Goal: Information Seeking & Learning: Learn about a topic

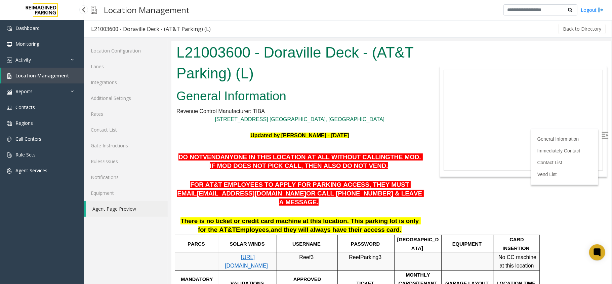
click at [42, 72] on link "Location Management" at bounding box center [42, 76] width 83 height 16
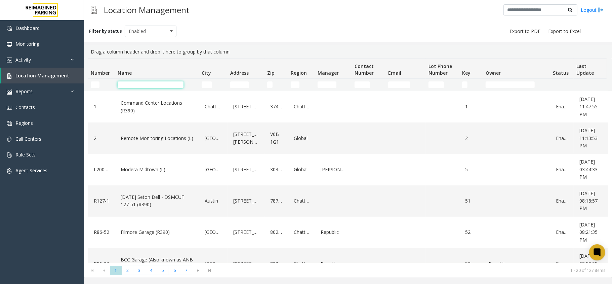
click at [151, 86] on input "Name Filter" at bounding box center [151, 84] width 66 height 7
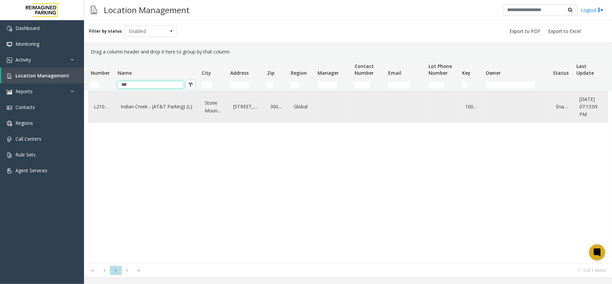
type input "***"
click at [160, 110] on link "Indian Creek - (AT&T Parking) (L)" at bounding box center [157, 106] width 76 height 11
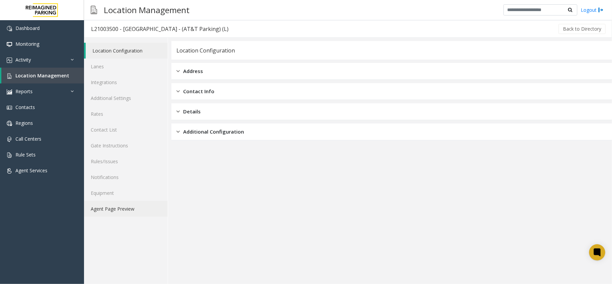
click at [116, 213] on link "Agent Page Preview" at bounding box center [126, 209] width 84 height 16
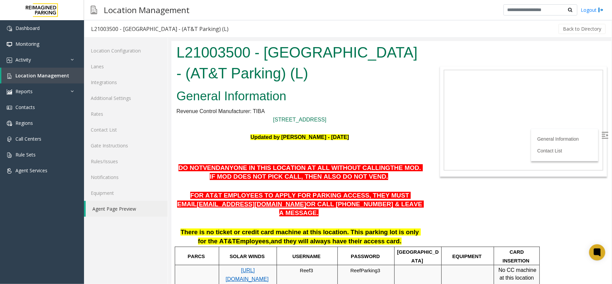
click at [601, 134] on img at bounding box center [604, 134] width 7 height 7
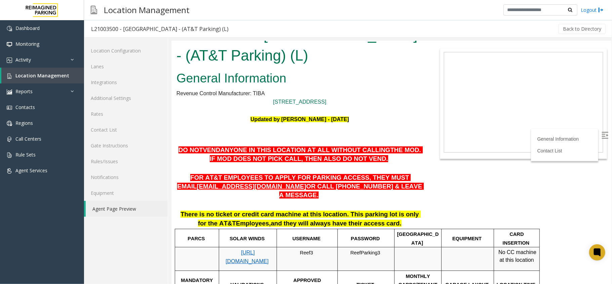
scroll to position [13, 0]
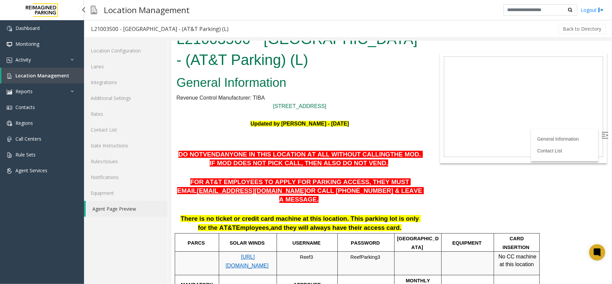
click at [43, 72] on span "Location Management" at bounding box center [42, 75] width 54 height 6
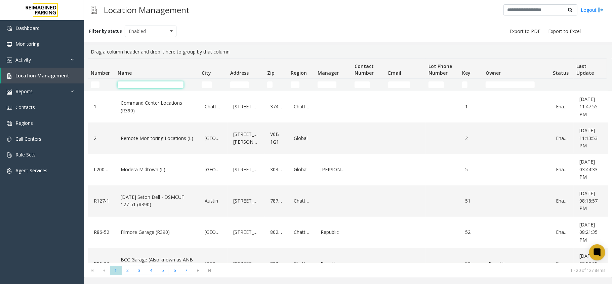
click at [159, 82] on input "Name Filter" at bounding box center [151, 84] width 66 height 7
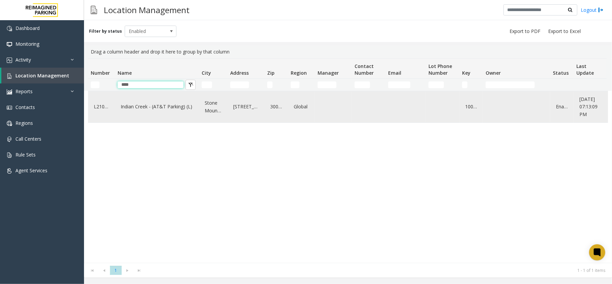
type input "****"
click at [147, 105] on link "Indian Creek - (AT&T Parking) (L)" at bounding box center [157, 106] width 76 height 11
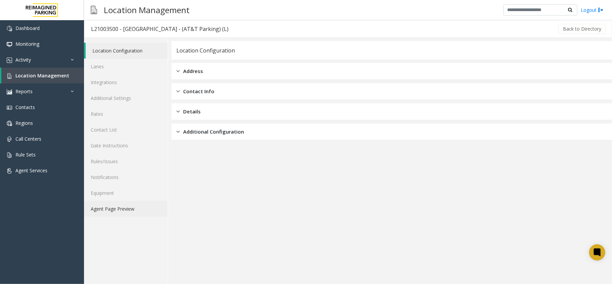
click at [130, 211] on link "Agent Page Preview" at bounding box center [126, 209] width 84 height 16
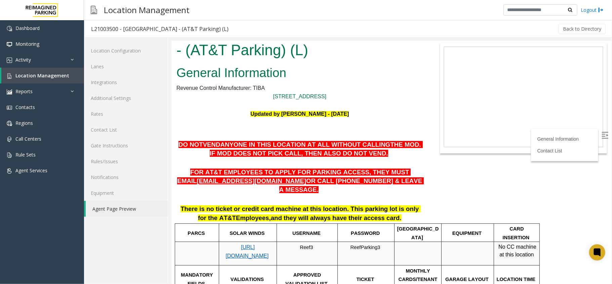
scroll to position [9, 0]
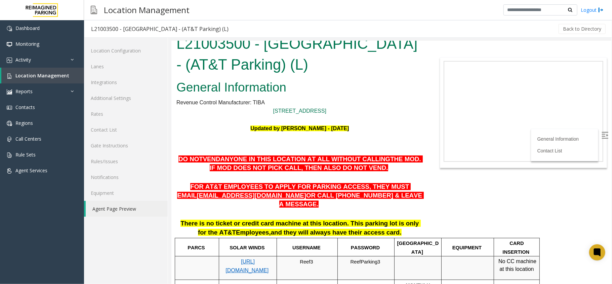
drag, startPoint x: 296, startPoint y: 194, endPoint x: 407, endPoint y: 200, distance: 111.7
click at [407, 200] on p "FOR AT&T EMPLOYEES TO APPLY FOR PARKING ACCESS, THEY MUST EMAIL [EMAIL_ADDRESS]…" at bounding box center [299, 195] width 247 height 26
drag, startPoint x: 304, startPoint y: 192, endPoint x: 331, endPoint y: 197, distance: 27.7
click at [331, 197] on span "OR CALL [PHONE_NUMBER] & LEAVE A MESSAGE." at bounding box center [351, 199] width 145 height 16
click at [322, 209] on p at bounding box center [299, 213] width 247 height 9
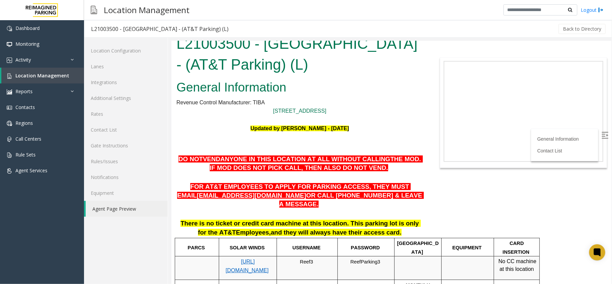
click at [108, 208] on link "Agent Page Preview" at bounding box center [127, 209] width 82 height 16
click at [38, 74] on span "Location Management" at bounding box center [42, 75] width 54 height 6
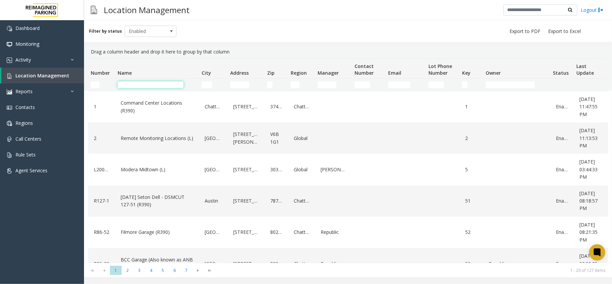
click at [144, 87] on input "Name Filter" at bounding box center [151, 84] width 66 height 7
click at [162, 87] on input "Name Filter" at bounding box center [151, 84] width 66 height 7
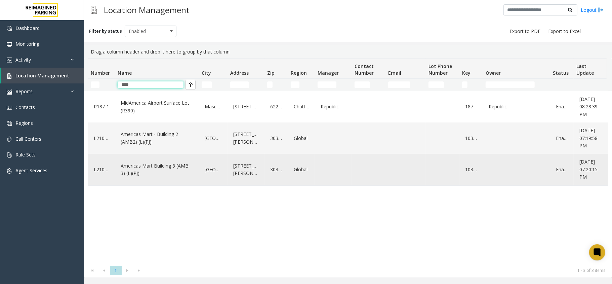
type input "****"
click at [162, 167] on link "Americas Mart Building 3 (AMB 3) (L)(PJ)" at bounding box center [157, 169] width 76 height 18
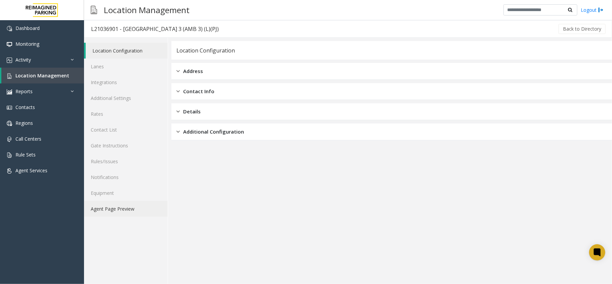
click at [132, 212] on link "Agent Page Preview" at bounding box center [126, 209] width 84 height 16
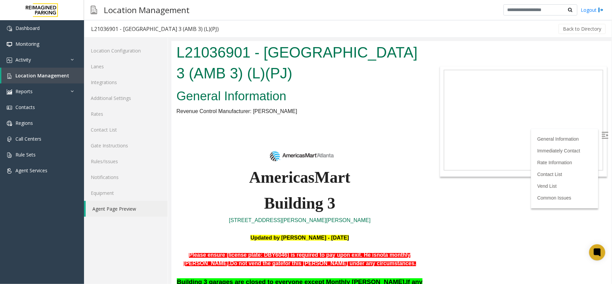
click at [601, 131] on label at bounding box center [605, 135] width 10 height 10
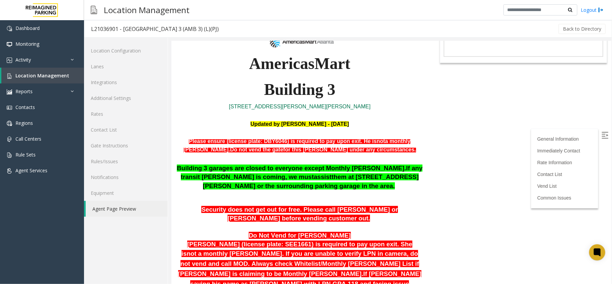
scroll to position [146, 0]
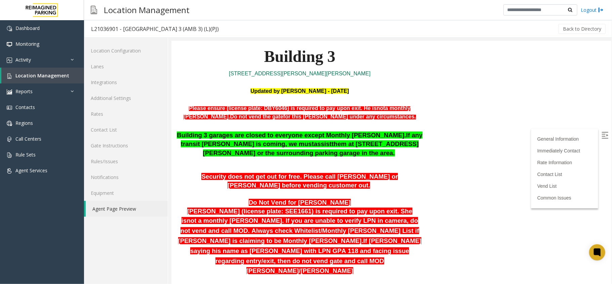
drag, startPoint x: 609, startPoint y: 72, endPoint x: 782, endPoint y: 134, distance: 183.9
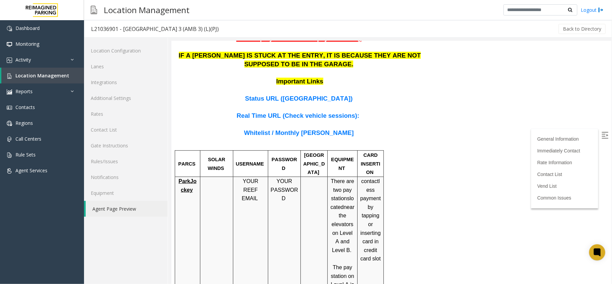
scroll to position [449, 0]
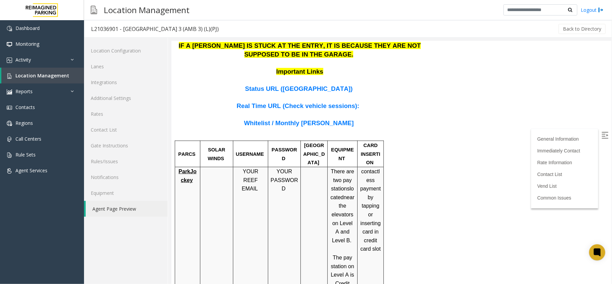
drag, startPoint x: 610, startPoint y: 94, endPoint x: 611, endPoint y: 135, distance: 41.7
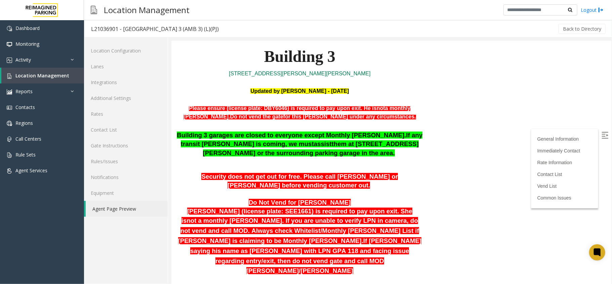
scroll to position [124, 0]
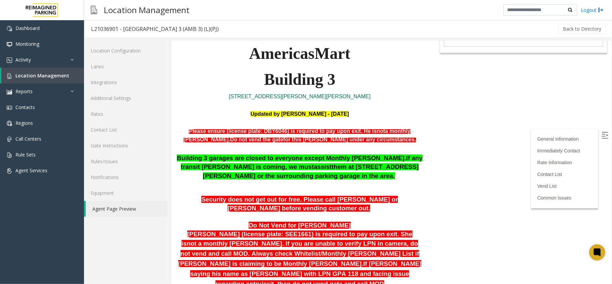
drag, startPoint x: 609, startPoint y: 133, endPoint x: 782, endPoint y: 121, distance: 174.1
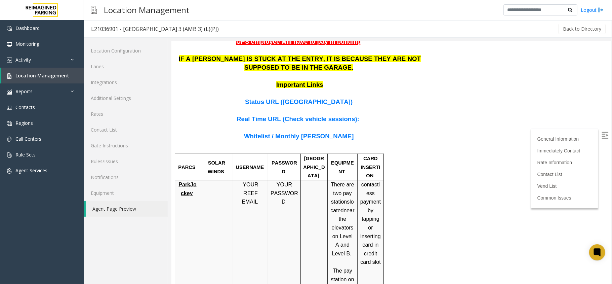
scroll to position [449, 0]
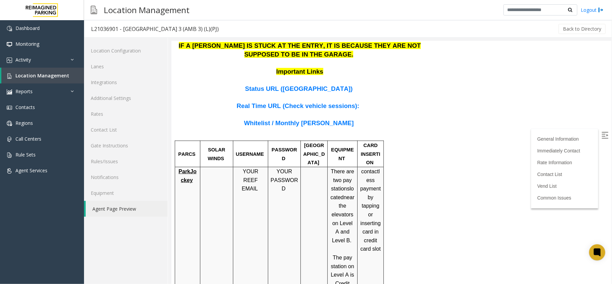
drag, startPoint x: 611, startPoint y: 124, endPoint x: 611, endPoint y: 135, distance: 10.4
click at [611, 135] on div at bounding box center [391, 162] width 440 height 243
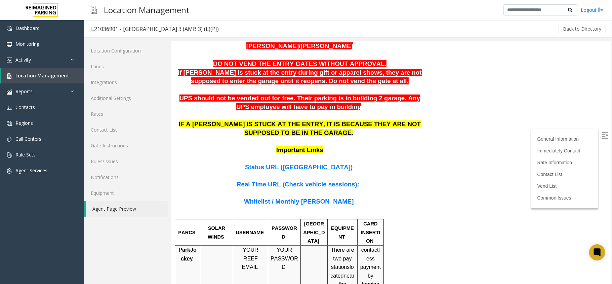
scroll to position [355, 0]
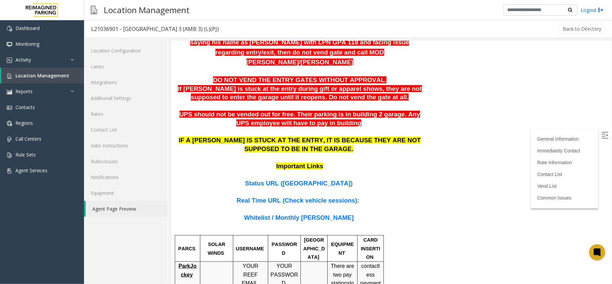
drag, startPoint x: 609, startPoint y: 137, endPoint x: 782, endPoint y: 158, distance: 174.6
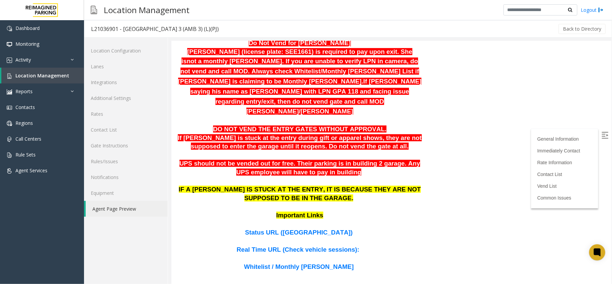
scroll to position [381, 0]
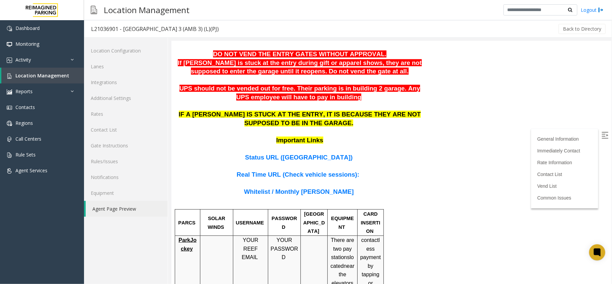
drag, startPoint x: 608, startPoint y: 121, endPoint x: 782, endPoint y: 166, distance: 179.7
click at [58, 73] on span "Location Management" at bounding box center [42, 75] width 54 height 6
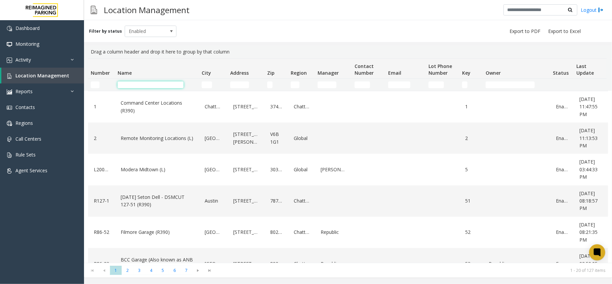
click at [127, 87] on input "Name Filter" at bounding box center [151, 84] width 66 height 7
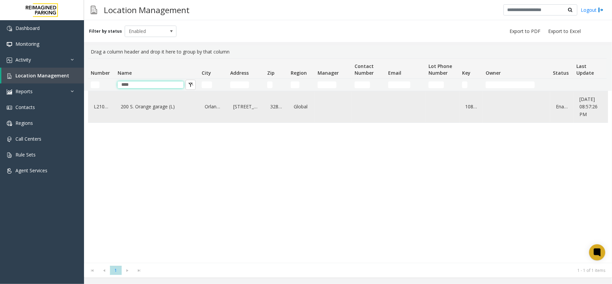
type input "****"
click at [183, 107] on link "200 S. Orange garage (L)" at bounding box center [157, 106] width 76 height 11
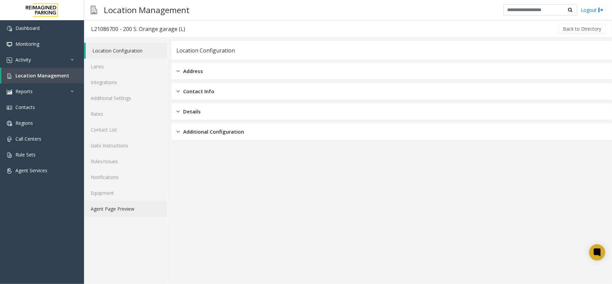
click at [123, 213] on link "Agent Page Preview" at bounding box center [126, 209] width 84 height 16
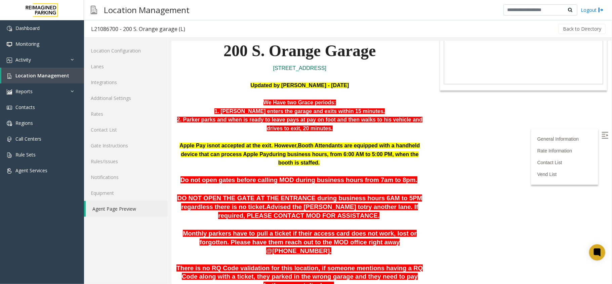
scroll to position [123, 0]
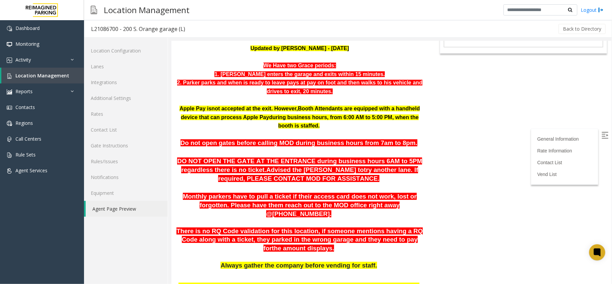
drag, startPoint x: 606, startPoint y: 76, endPoint x: 782, endPoint y: 136, distance: 186.1
click at [601, 137] on img at bounding box center [604, 134] width 7 height 7
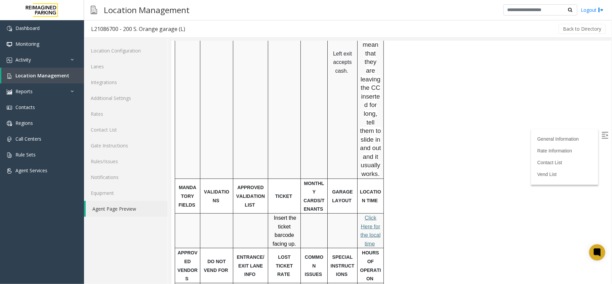
scroll to position [688, 0]
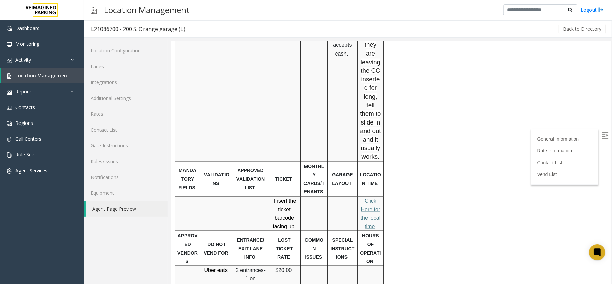
click at [369, 197] on span "lick Here for the local time" at bounding box center [370, 213] width 20 height 32
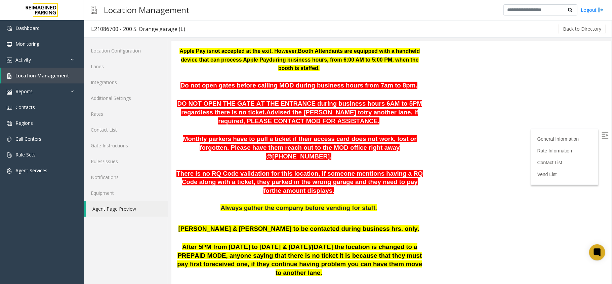
scroll to position [152, 0]
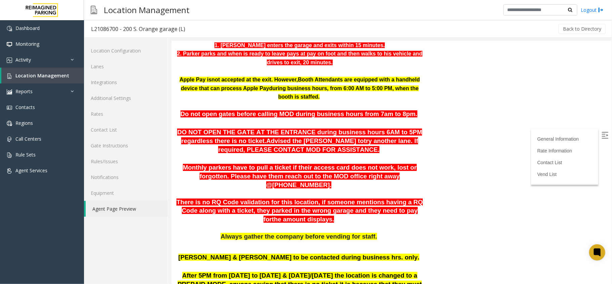
drag, startPoint x: 610, startPoint y: 235, endPoint x: 782, endPoint y: 131, distance: 201.7
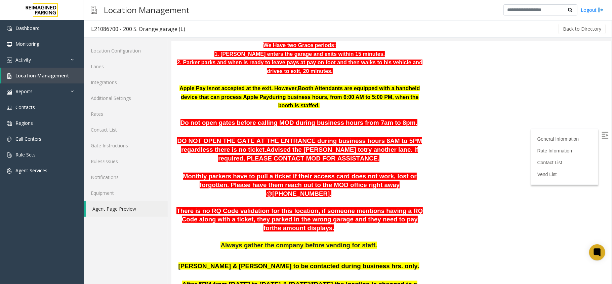
scroll to position [117, 0]
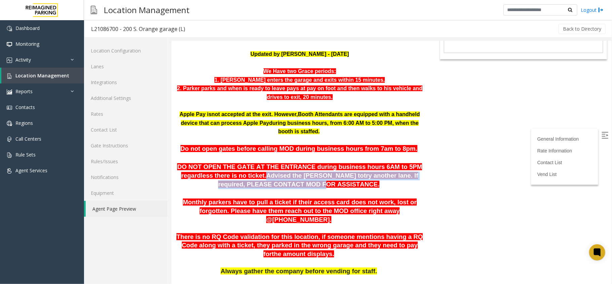
drag, startPoint x: 225, startPoint y: 177, endPoint x: 246, endPoint y: 185, distance: 22.3
click at [246, 185] on p "DO NOT OPEN THE GATE AT THE ENTRANCE during business hours 6AM to 5PM regardles…" at bounding box center [299, 175] width 247 height 26
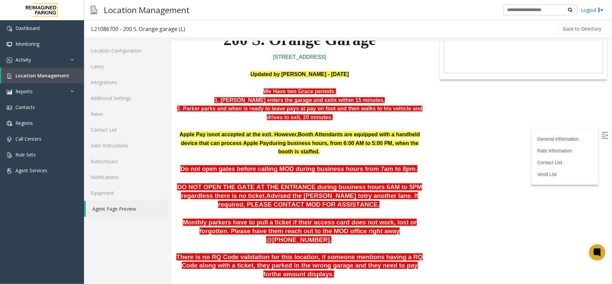
scroll to position [80, 0]
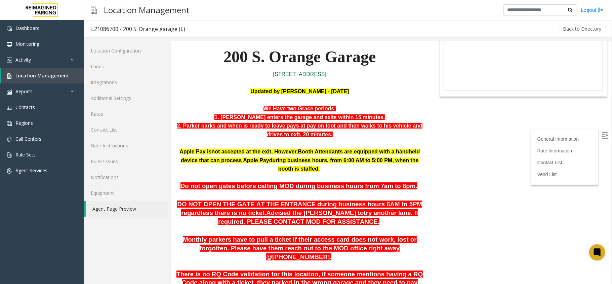
drag, startPoint x: 609, startPoint y: 87, endPoint x: 782, endPoint y: 123, distance: 176.9
click at [124, 69] on link "Lanes" at bounding box center [126, 66] width 84 height 16
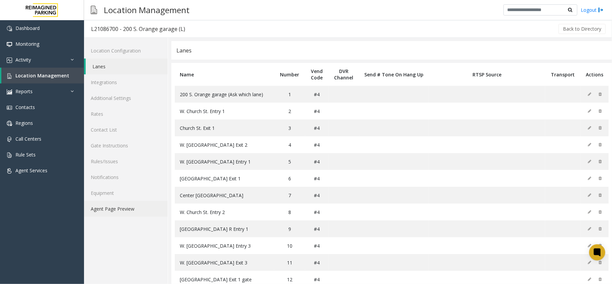
click at [125, 207] on link "Agent Page Preview" at bounding box center [126, 209] width 84 height 16
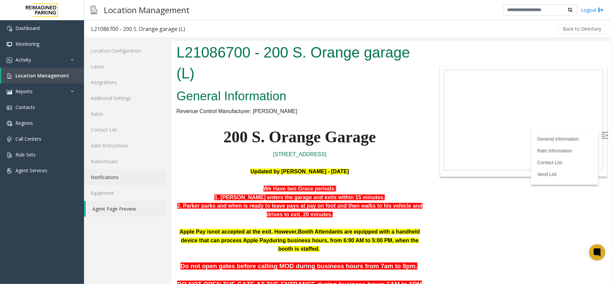
scroll to position [1085, 0]
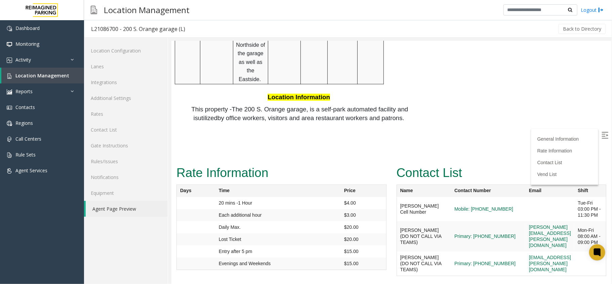
drag, startPoint x: 607, startPoint y: 191, endPoint x: 593, endPoint y: 155, distance: 39.5
drag, startPoint x: 611, startPoint y: 238, endPoint x: 611, endPoint y: 149, distance: 88.7
click at [611, 149] on div at bounding box center [391, 162] width 440 height 243
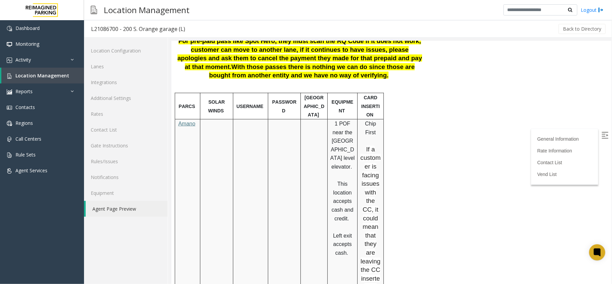
scroll to position [495, 0]
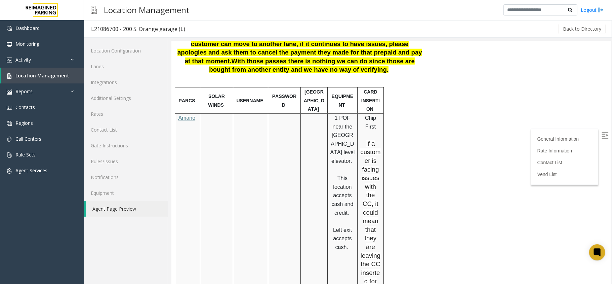
drag, startPoint x: 610, startPoint y: 114, endPoint x: 611, endPoint y: 143, distance: 29.2
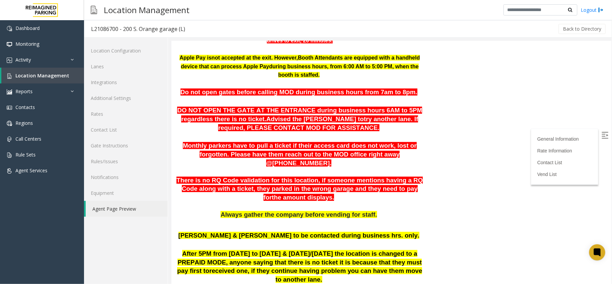
scroll to position [303, 0]
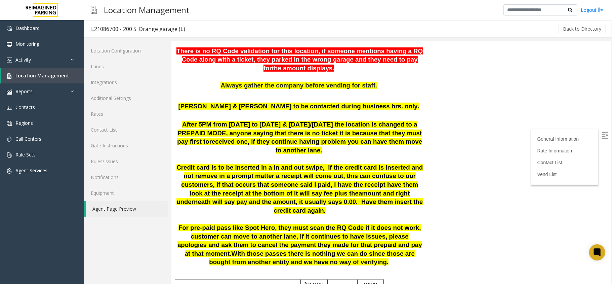
drag, startPoint x: 608, startPoint y: 125, endPoint x: 782, endPoint y: 146, distance: 175.9
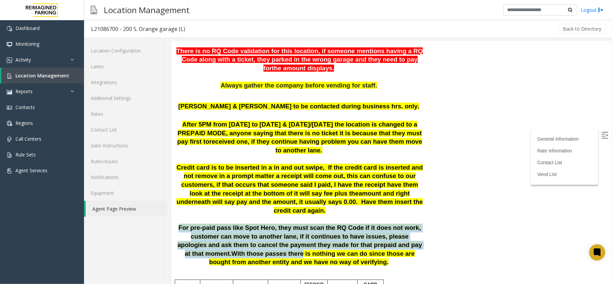
drag, startPoint x: 179, startPoint y: 205, endPoint x: 192, endPoint y: 228, distance: 26.3
click at [192, 228] on span "For pre-paid pass like Spot Hero, they must scan the RQ Code if it does not wor…" at bounding box center [299, 243] width 245 height 41
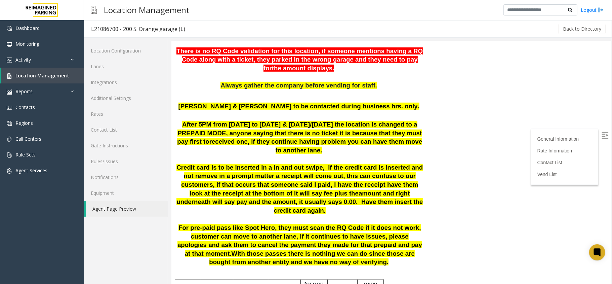
click at [291, 214] on p at bounding box center [299, 218] width 247 height 9
drag, startPoint x: 251, startPoint y: 131, endPoint x: 443, endPoint y: 265, distance: 234.7
drag, startPoint x: 443, startPoint y: 265, endPoint x: 387, endPoint y: 273, distance: 56.7
click at [602, 139] on label at bounding box center [605, 135] width 10 height 10
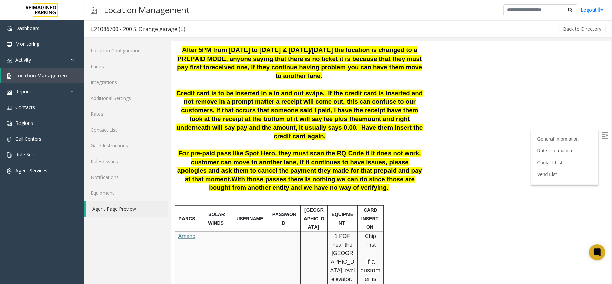
scroll to position [308, 0]
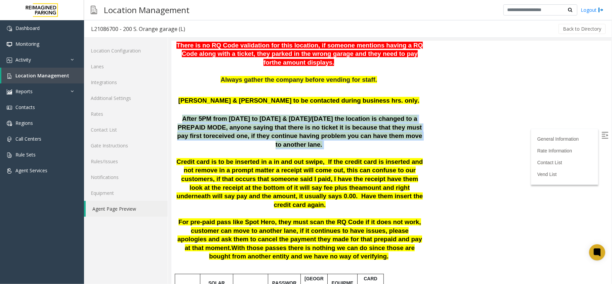
drag, startPoint x: 180, startPoint y: 114, endPoint x: 251, endPoint y: 142, distance: 77.0
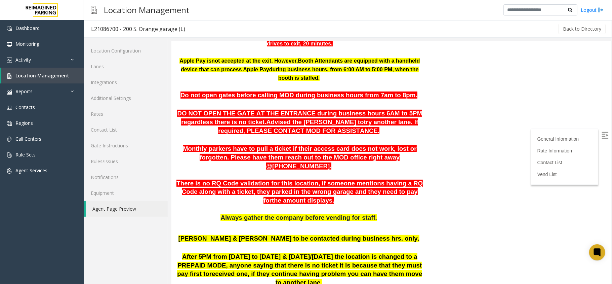
scroll to position [194, 0]
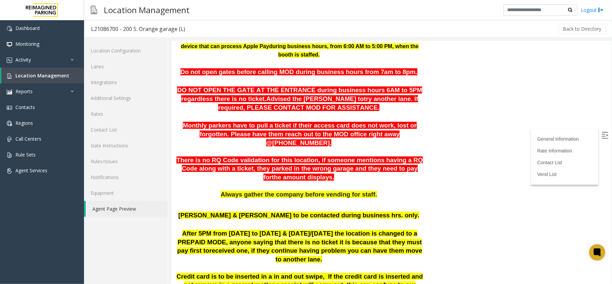
drag, startPoint x: 472, startPoint y: 203, endPoint x: 459, endPoint y: 285, distance: 83.7
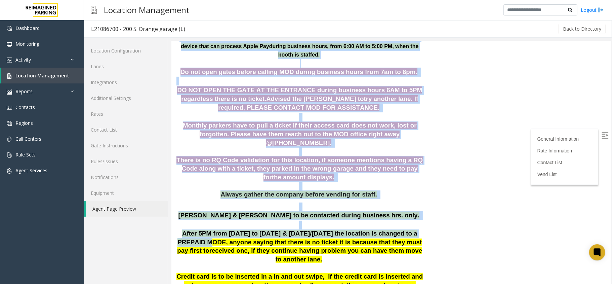
drag, startPoint x: 429, startPoint y: 228, endPoint x: 417, endPoint y: 230, distance: 12.4
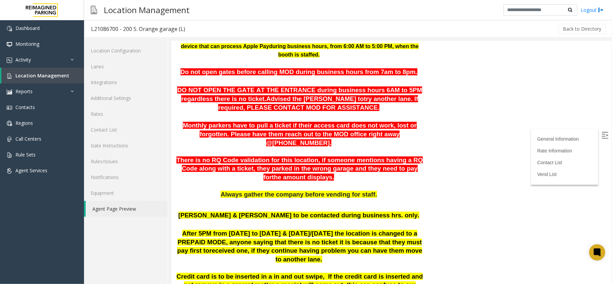
click at [416, 246] on span "received one, if they continue having problem you can have them move to another…" at bounding box center [315, 254] width 213 height 16
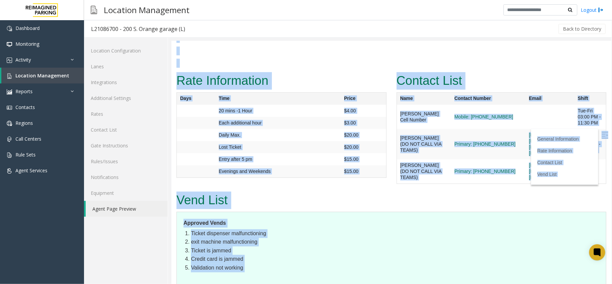
scroll to position [1204, 0]
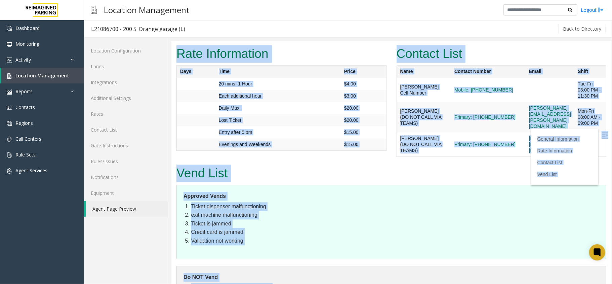
drag, startPoint x: 369, startPoint y: 172, endPoint x: 278, endPoint y: 279, distance: 140.6
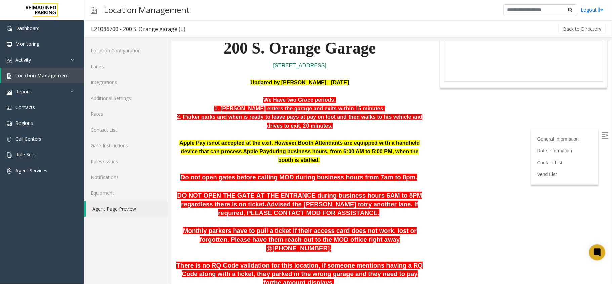
scroll to position [0, 0]
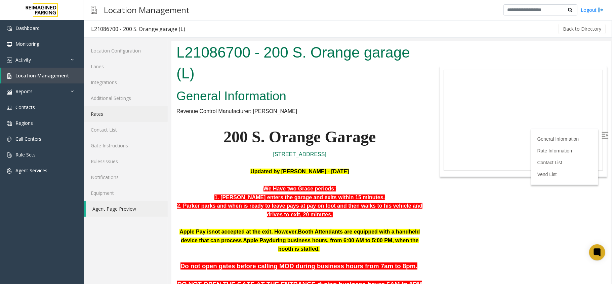
click at [122, 114] on link "Rates" at bounding box center [126, 114] width 84 height 16
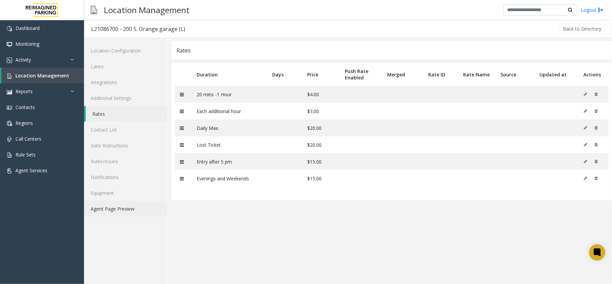
click at [146, 208] on link "Agent Page Preview" at bounding box center [126, 209] width 84 height 16
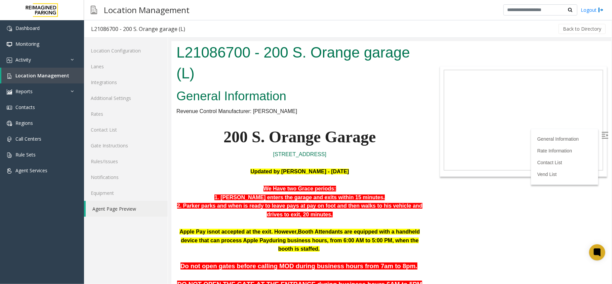
click at [600, 131] on label at bounding box center [605, 135] width 10 height 10
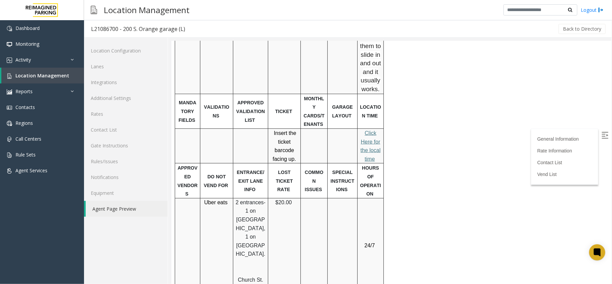
scroll to position [691, 0]
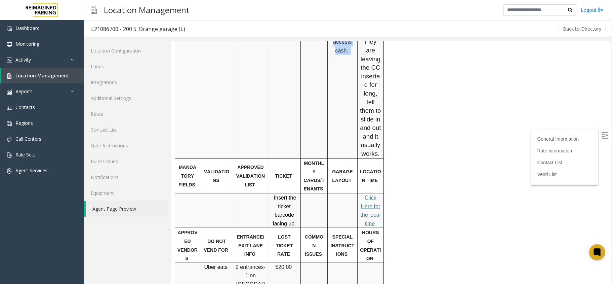
drag, startPoint x: 362, startPoint y: 104, endPoint x: 401, endPoint y: 73, distance: 50.3
click at [401, 73] on div "PARCS SOLAR WINDS USERNAME PASSWORD PARIS EQUIPMENT CARD INSERTION Amano 1 POF …" at bounding box center [298, 183] width 248 height 587
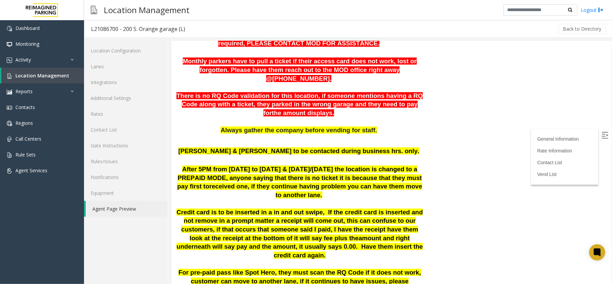
scroll to position [264, 0]
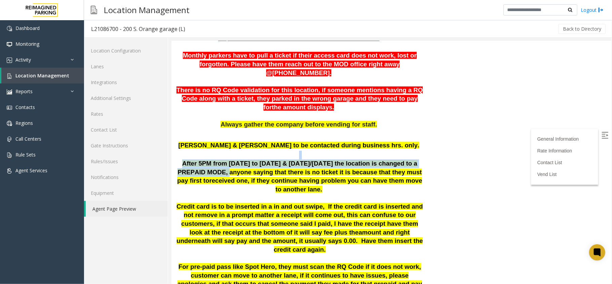
drag, startPoint x: 192, startPoint y: 163, endPoint x: 339, endPoint y: 143, distance: 148.1
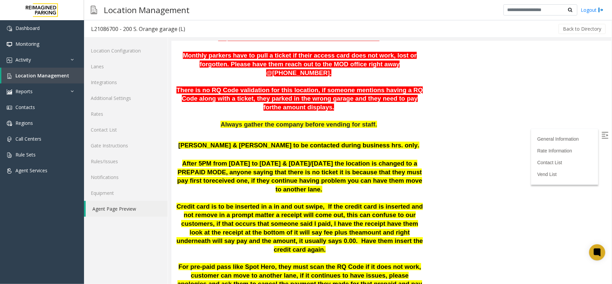
click at [198, 167] on span "After 5PM from [DATE] to [DATE] & [DATE]/[DATE] the location is changed to a PR…" at bounding box center [299, 171] width 245 height 24
drag, startPoint x: 198, startPoint y: 167, endPoint x: 397, endPoint y: 175, distance: 199.0
click at [397, 175] on span "After 5PM from [DATE] to [DATE] & [DATE]/[DATE] the location is changed to a PR…" at bounding box center [299, 175] width 245 height 33
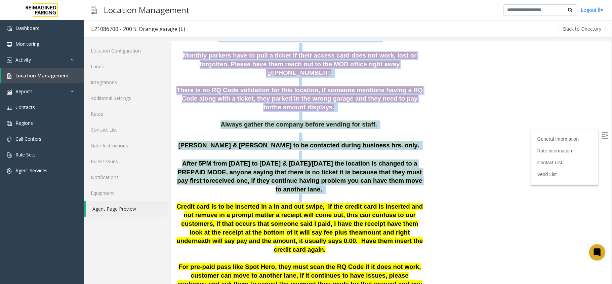
drag, startPoint x: 184, startPoint y: 194, endPoint x: 461, endPoint y: 252, distance: 283.1
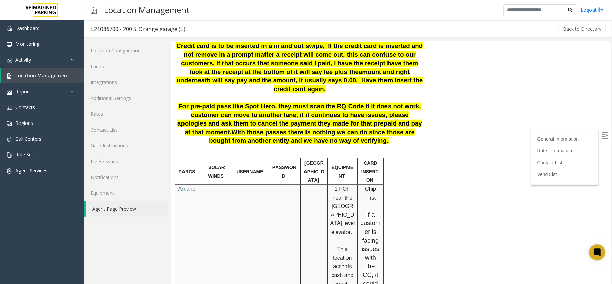
scroll to position [378, 0]
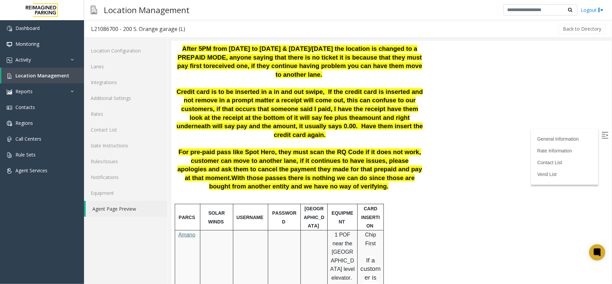
drag, startPoint x: 610, startPoint y: 120, endPoint x: 782, endPoint y: 179, distance: 182.5
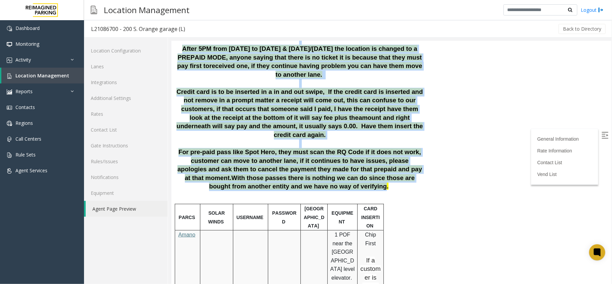
drag, startPoint x: 310, startPoint y: 166, endPoint x: 486, endPoint y: 141, distance: 177.7
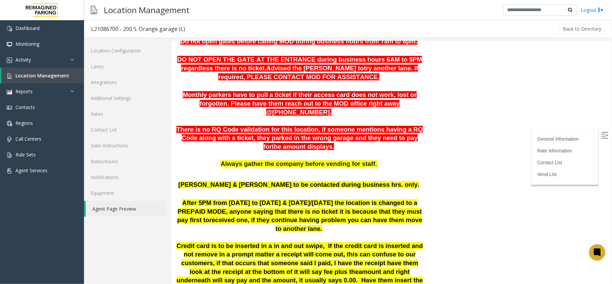
scroll to position [222, 0]
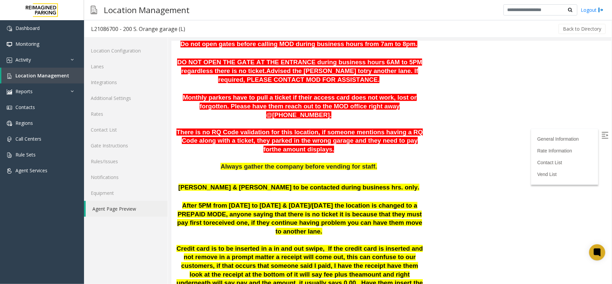
drag, startPoint x: 609, startPoint y: 126, endPoint x: 782, endPoint y: 149, distance: 175.3
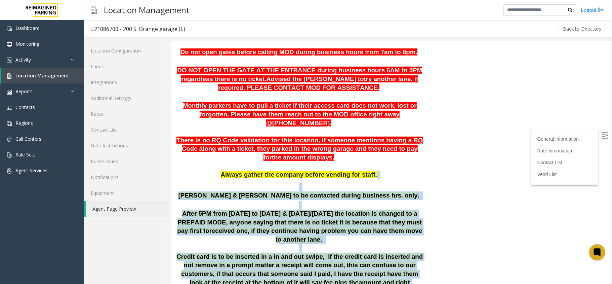
scroll to position [251, 0]
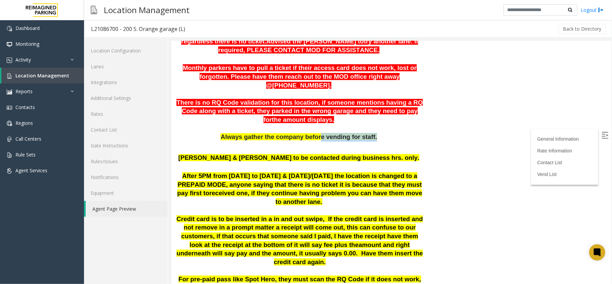
drag, startPoint x: 364, startPoint y: 271, endPoint x: 317, endPoint y: 133, distance: 146.0
click at [317, 133] on p "Always gather the company before vending for staff." at bounding box center [299, 136] width 247 height 9
click at [395, 144] on p at bounding box center [299, 148] width 247 height 9
drag, startPoint x: 782, startPoint y: 150, endPoint x: 608, endPoint y: 100, distance: 181.1
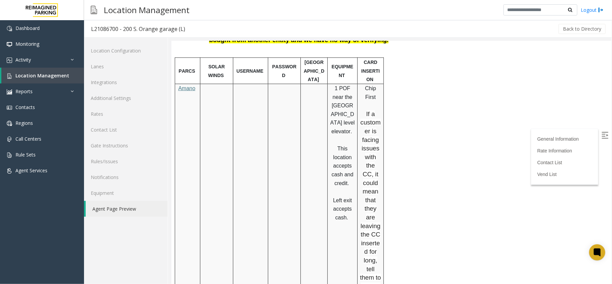
scroll to position [9, 0]
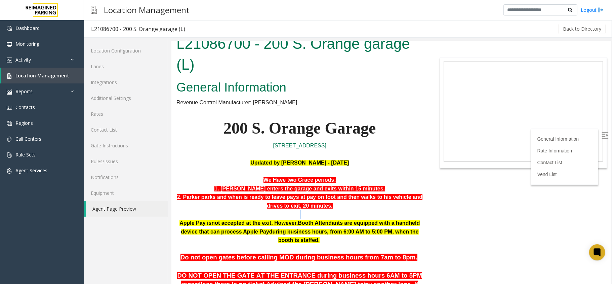
drag, startPoint x: 186, startPoint y: 210, endPoint x: 186, endPoint y: 218, distance: 8.1
click at [26, 74] on span "Location Management" at bounding box center [42, 75] width 54 height 6
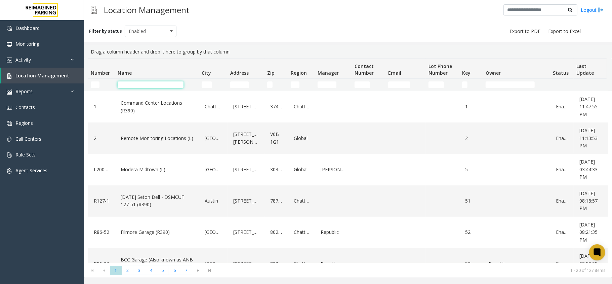
click at [170, 84] on input "Name Filter" at bounding box center [151, 84] width 66 height 7
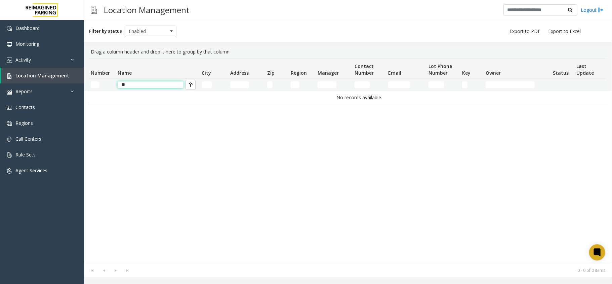
type input "*"
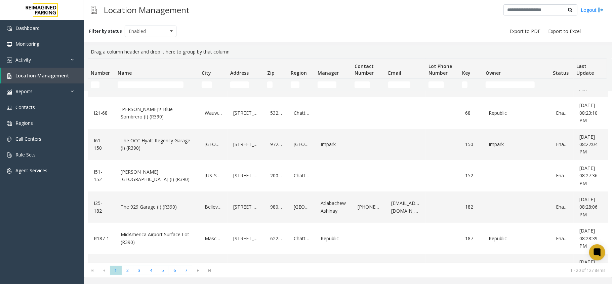
scroll to position [247, 0]
